Goal: Task Accomplishment & Management: Use online tool/utility

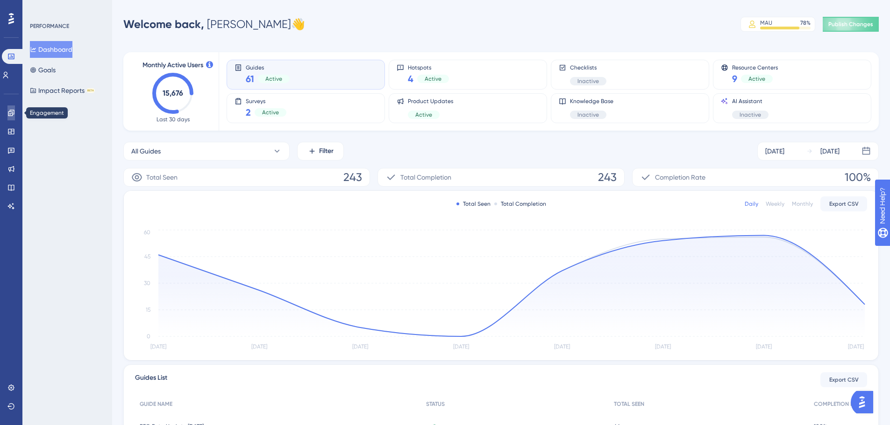
click at [9, 116] on icon at bounding box center [10, 112] width 7 height 7
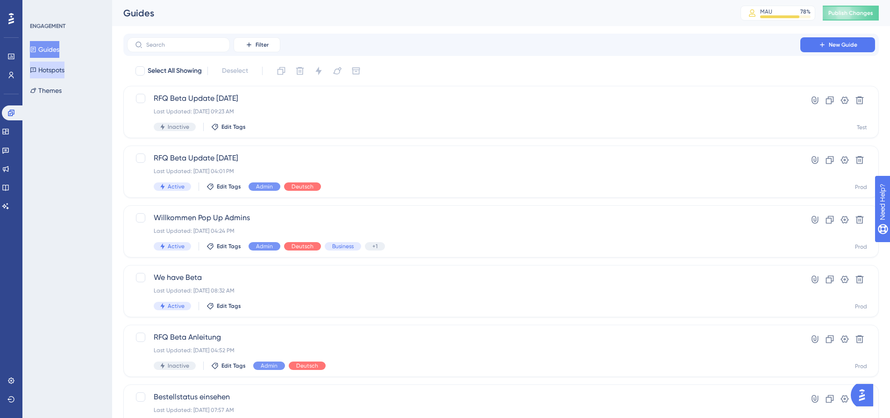
click at [61, 70] on button "Hotspots" at bounding box center [47, 70] width 35 height 17
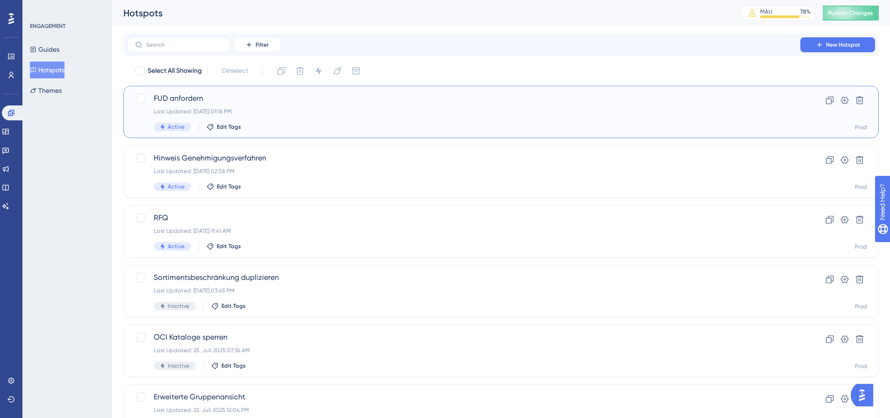
click at [297, 113] on div "Last Updated: [DATE] 01:16 PM" at bounding box center [464, 111] width 620 height 7
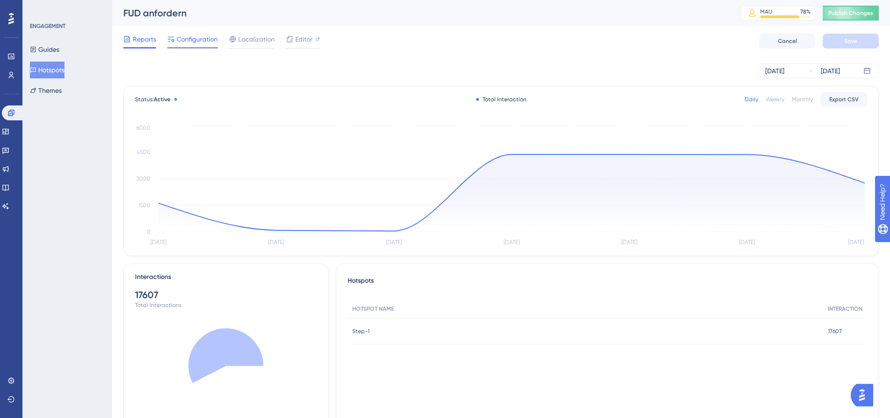
click at [197, 42] on span "Configuration" at bounding box center [197, 39] width 41 height 11
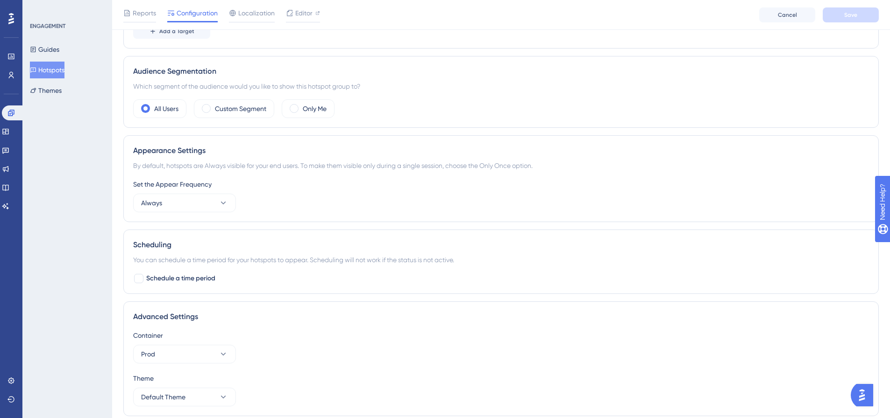
scroll to position [362, 0]
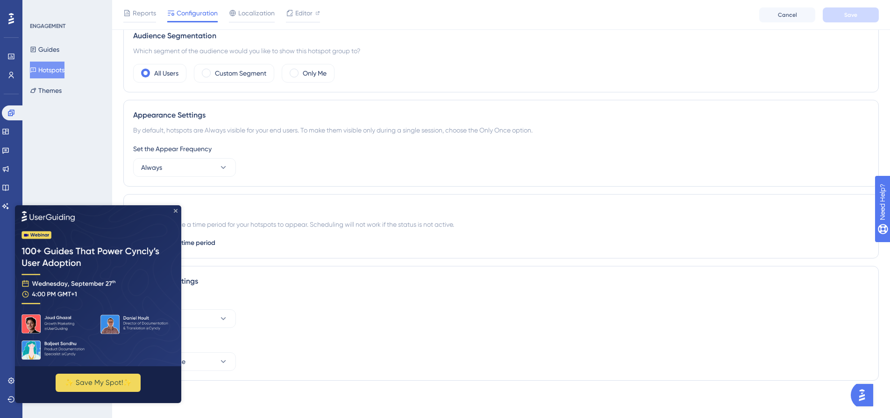
click at [176, 211] on icon "Close Preview" at bounding box center [176, 211] width 4 height 4
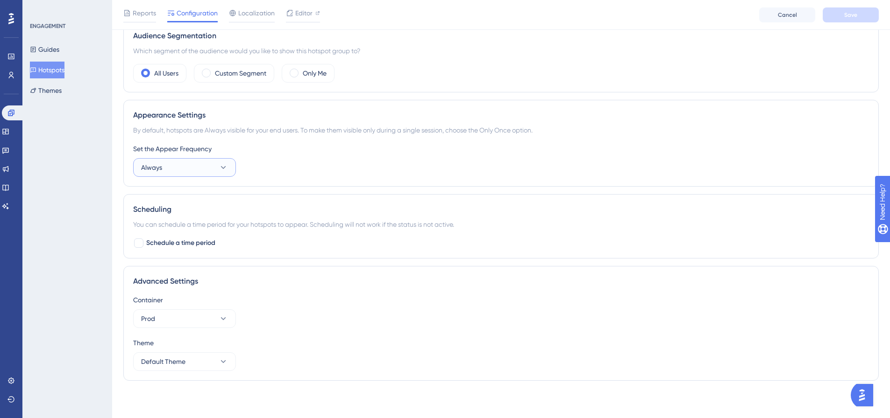
click at [225, 170] on icon at bounding box center [223, 167] width 9 height 9
click at [266, 175] on div "Set the Appear Frequency Always Only Once Only Once Once in a Session Once in a…" at bounding box center [500, 160] width 735 height 34
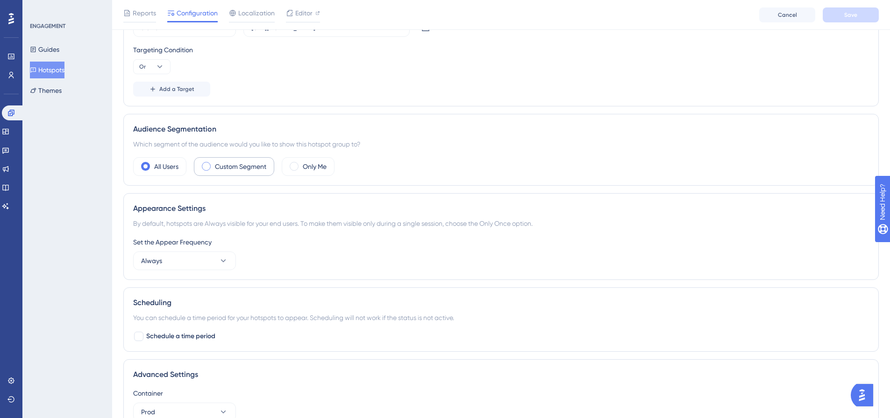
scroll to position [176, 0]
